Goal: Contribute content

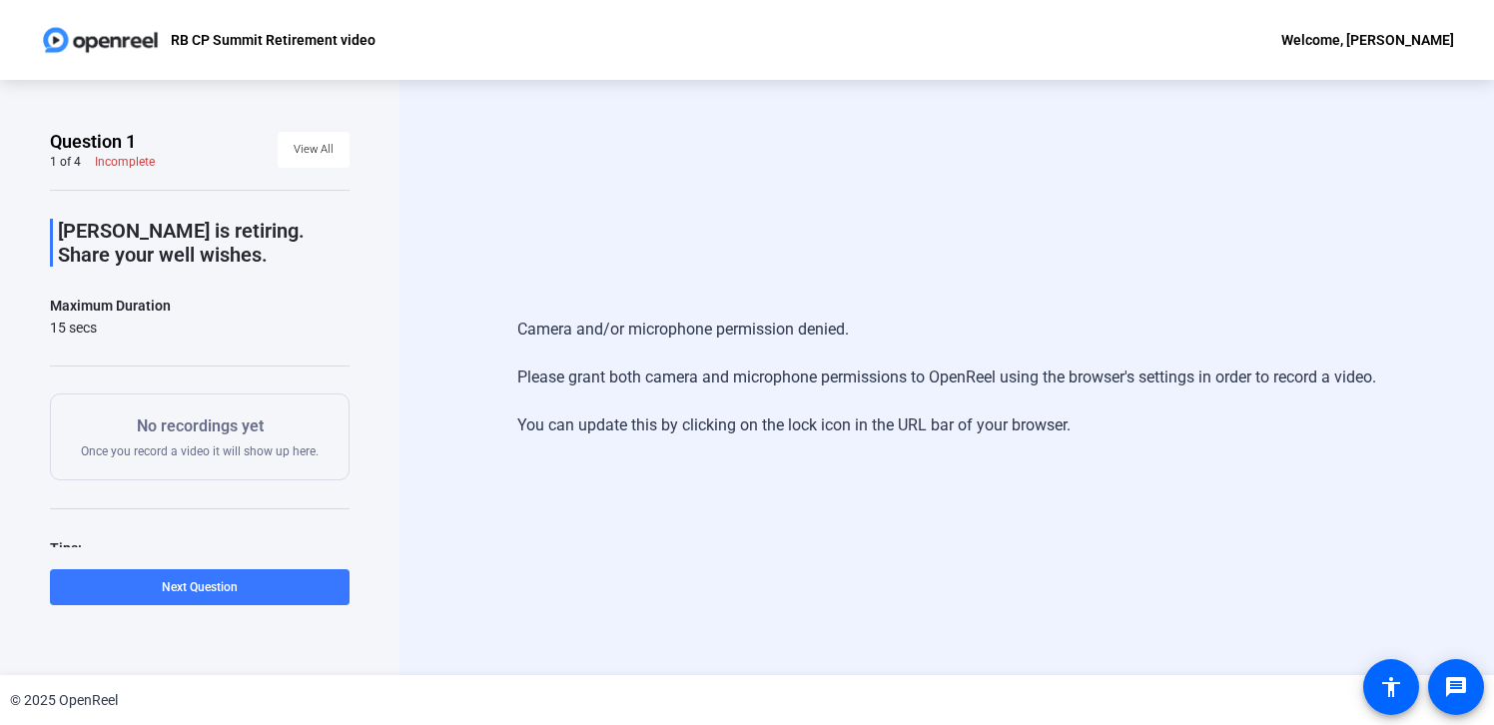
click at [545, 227] on div "Camera and/or microphone permission denied. Please grant both camera and microp…" at bounding box center [946, 377] width 1094 height 595
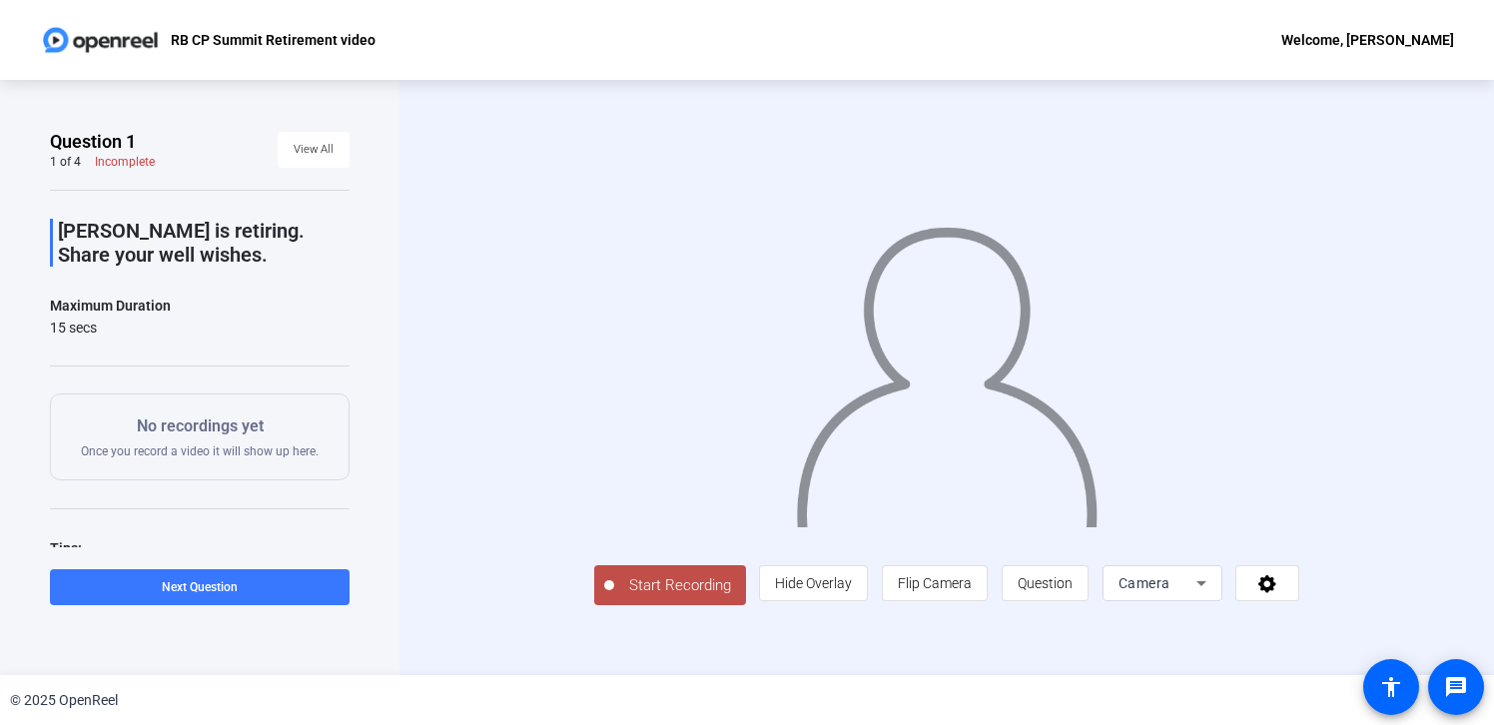
click at [614, 597] on span "Start Recording" at bounding box center [680, 585] width 132 height 23
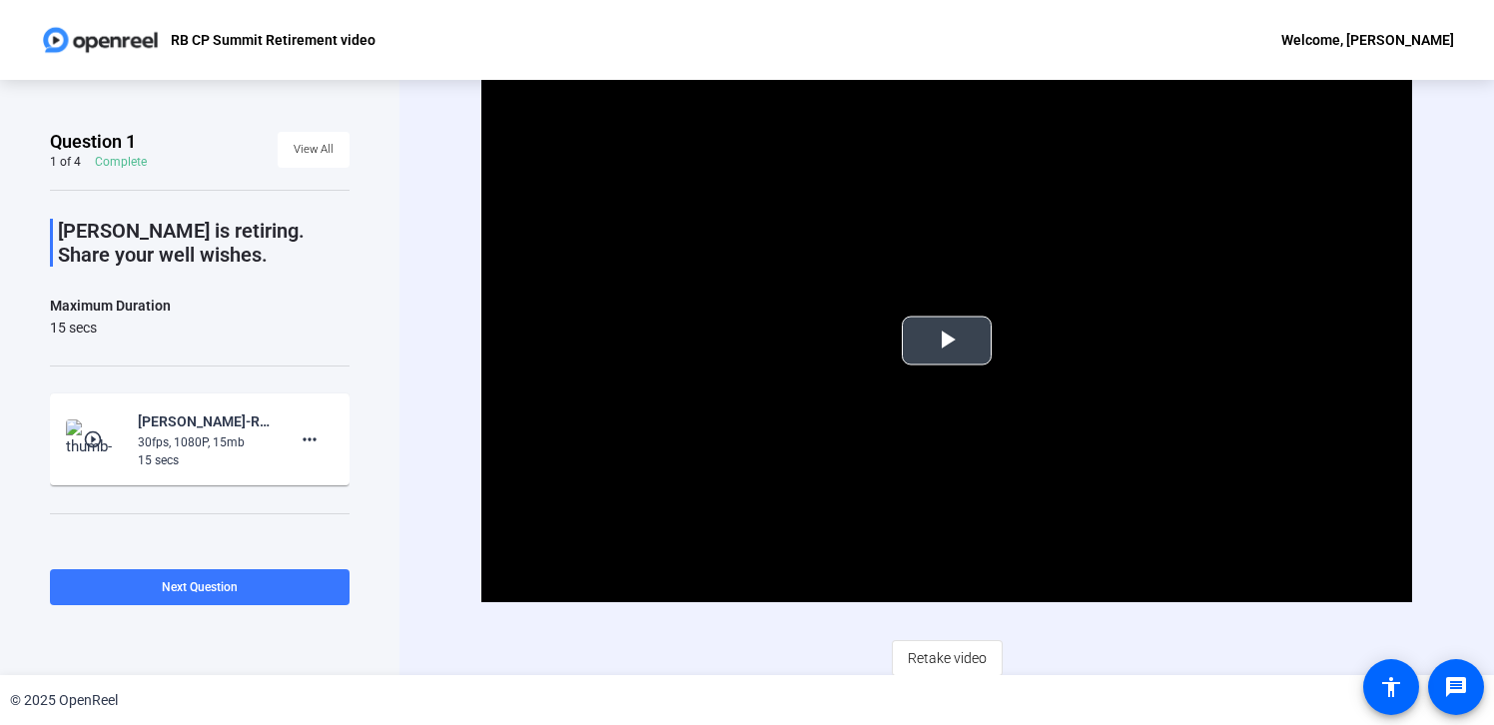
click at [947, 340] on span "Video Player" at bounding box center [947, 340] width 0 height 0
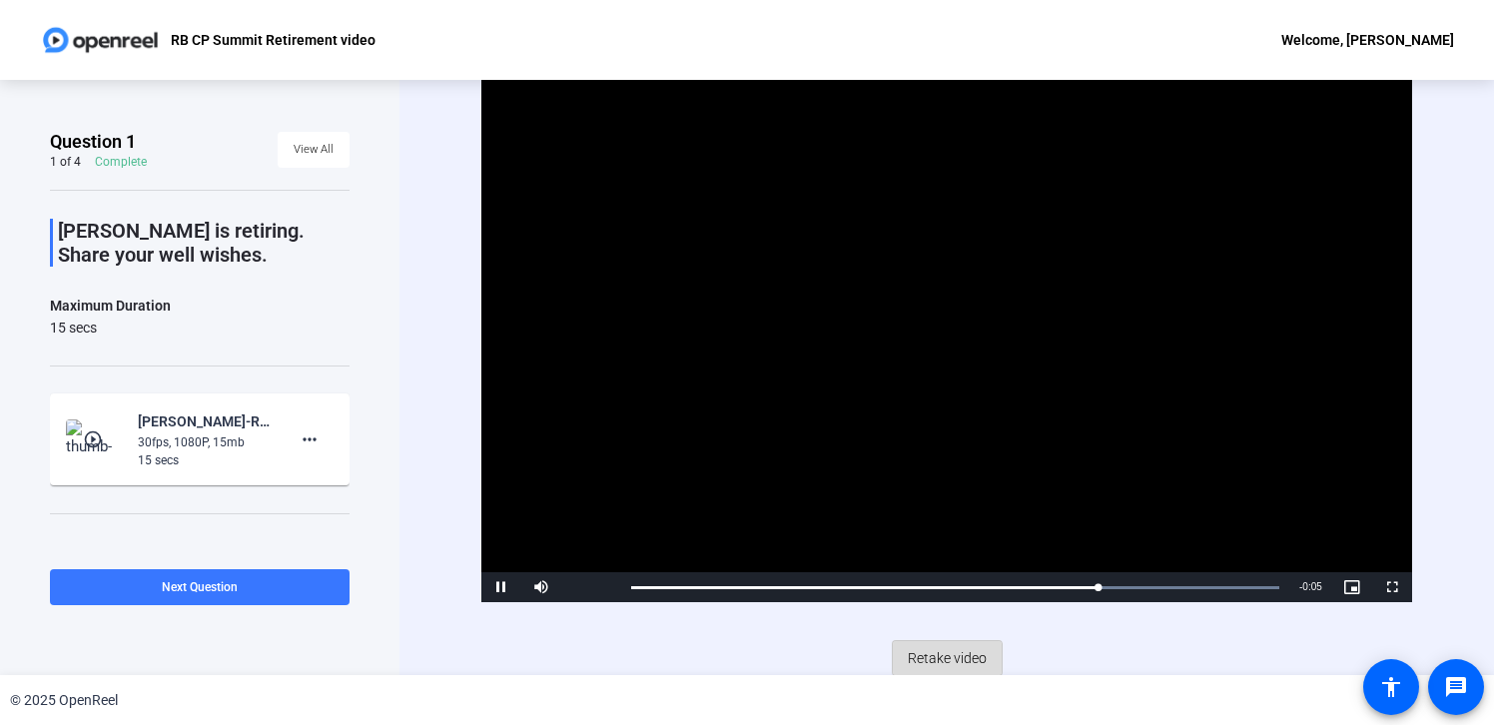
click at [939, 663] on span "Retake video" at bounding box center [947, 658] width 79 height 38
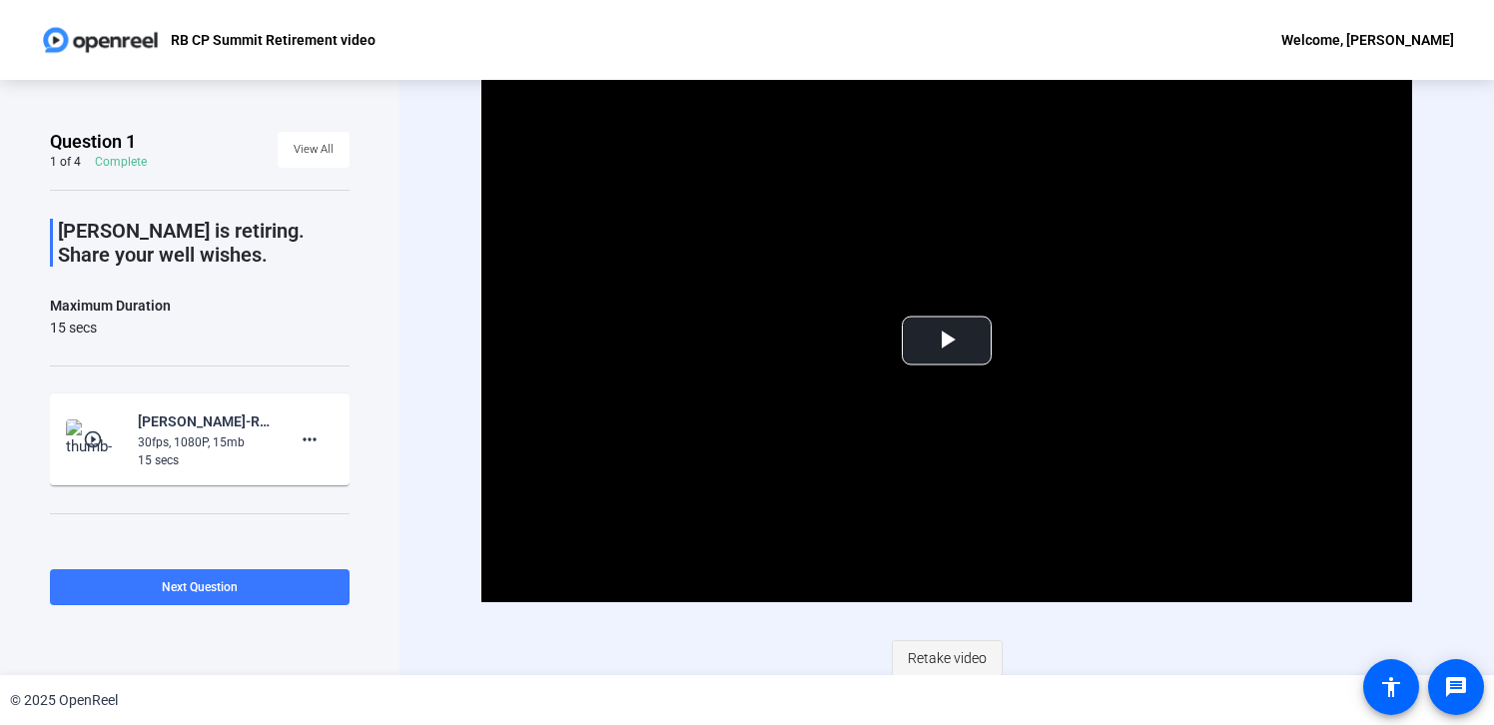
click at [951, 660] on span "Retake video" at bounding box center [947, 658] width 79 height 38
click at [947, 340] on span "Video Player" at bounding box center [947, 340] width 0 height 0
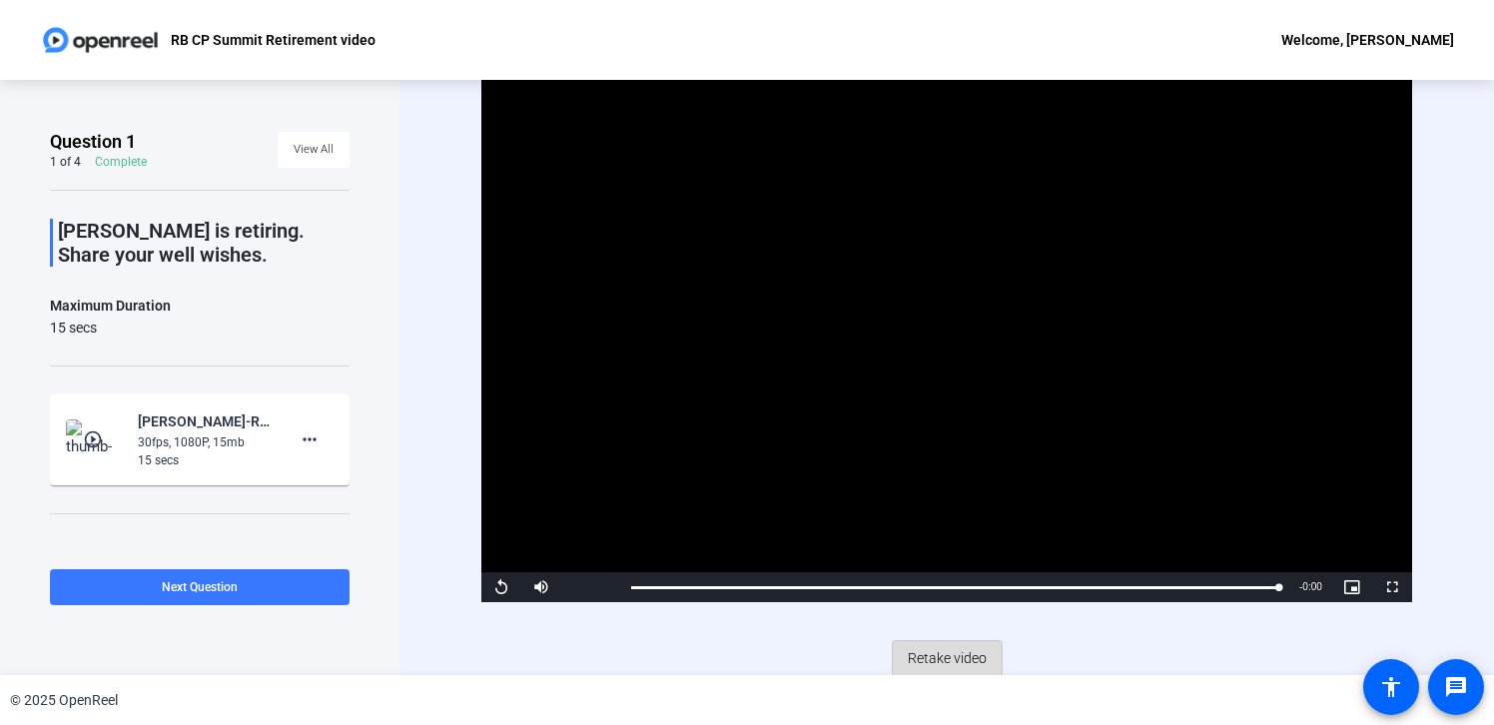
click at [940, 660] on span "Retake video" at bounding box center [947, 658] width 79 height 38
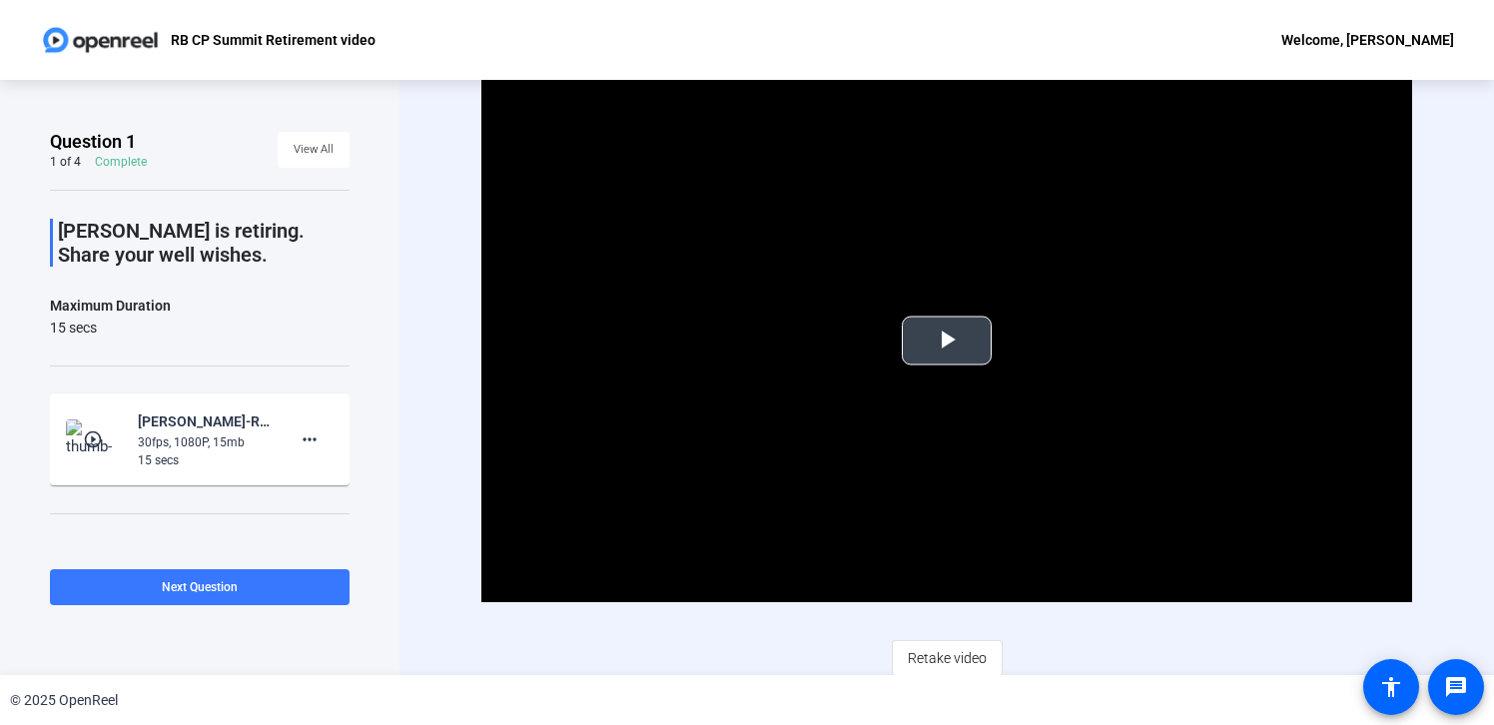
click at [947, 340] on span "Video Player" at bounding box center [947, 340] width 0 height 0
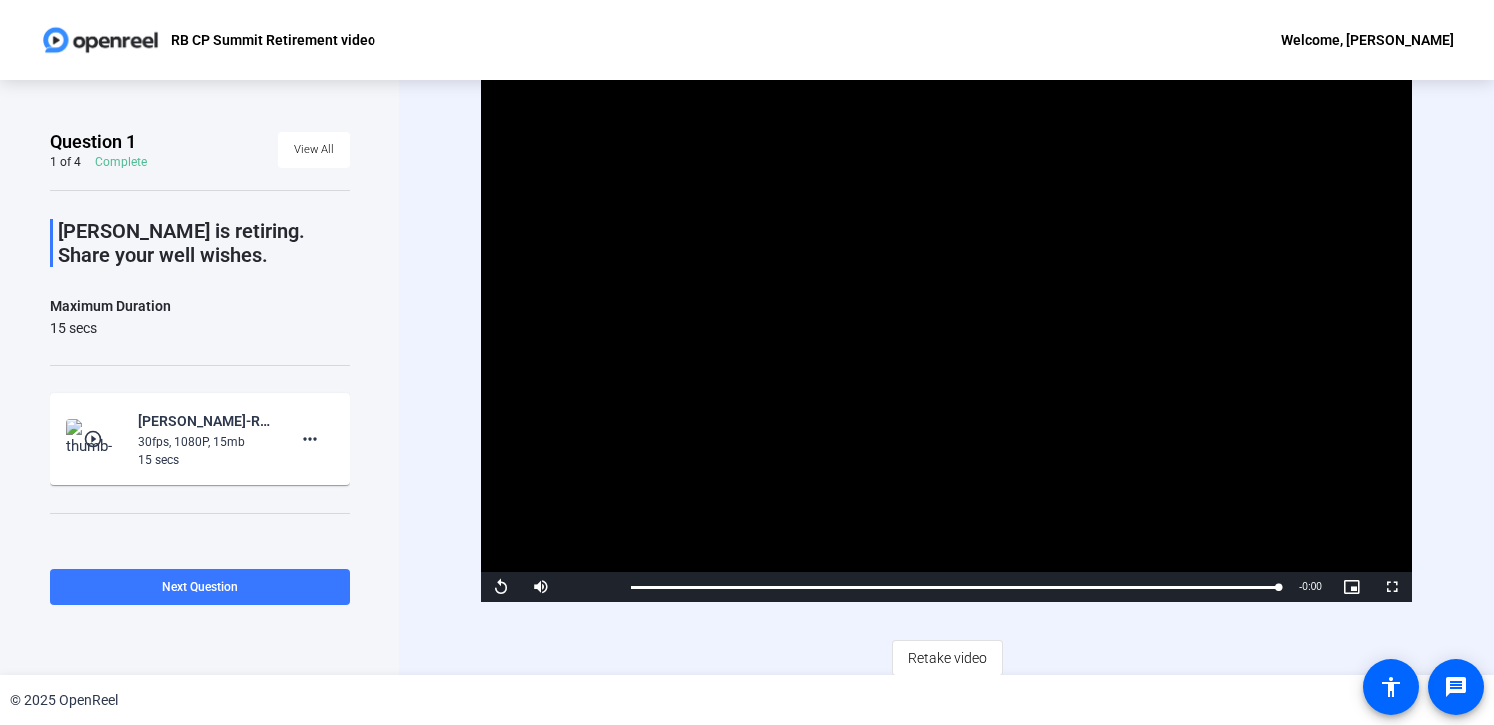
scroll to position [7, 0]
